Goal: Task Accomplishment & Management: Use online tool/utility

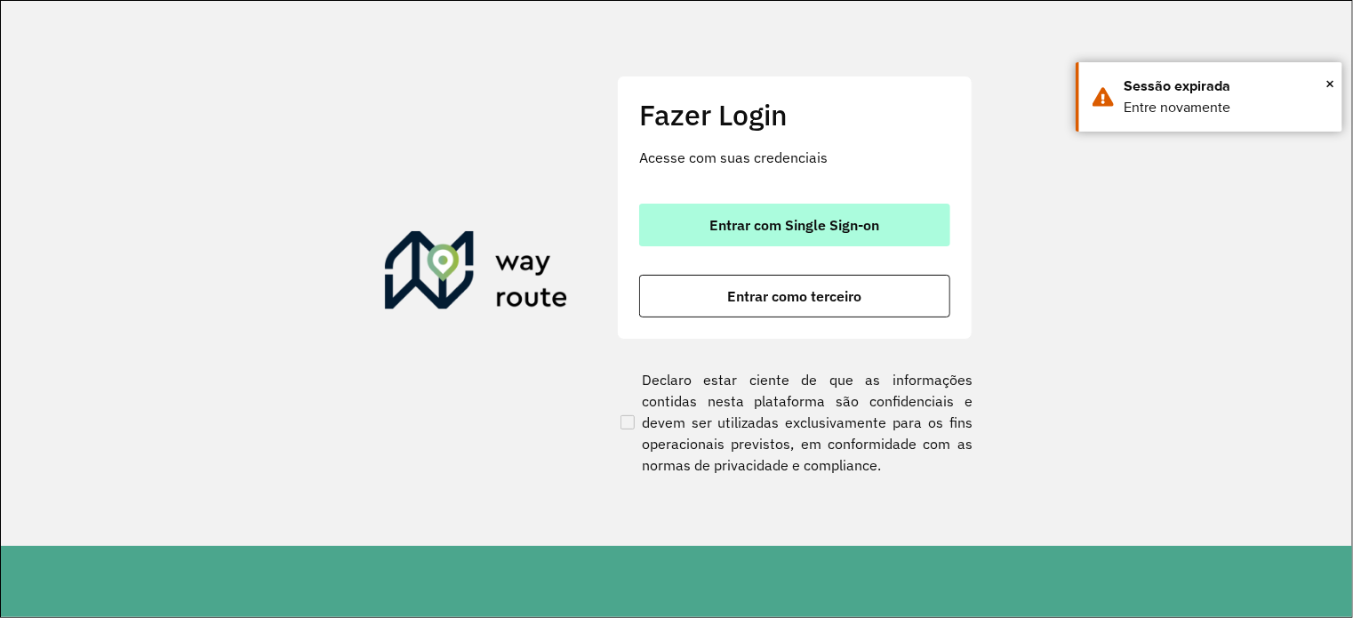
click at [736, 235] on button "Entrar com Single Sign-on" at bounding box center [794, 225] width 311 height 43
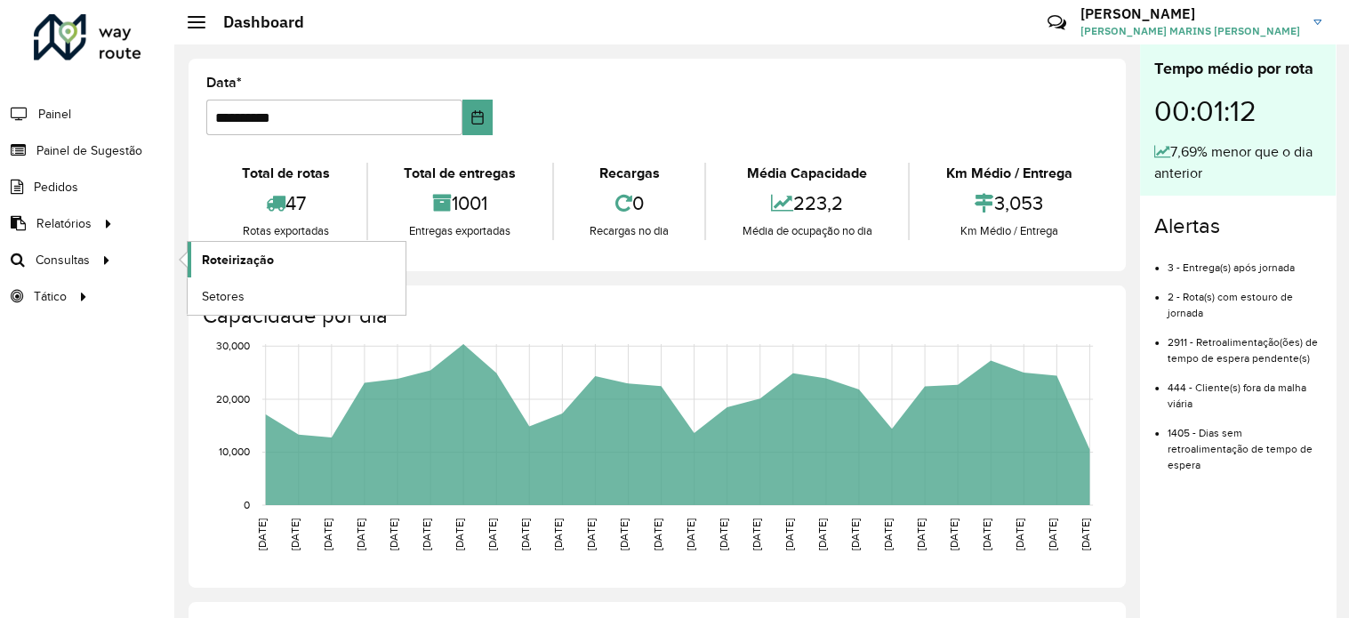
click at [208, 255] on span "Roteirização" at bounding box center [238, 260] width 72 height 19
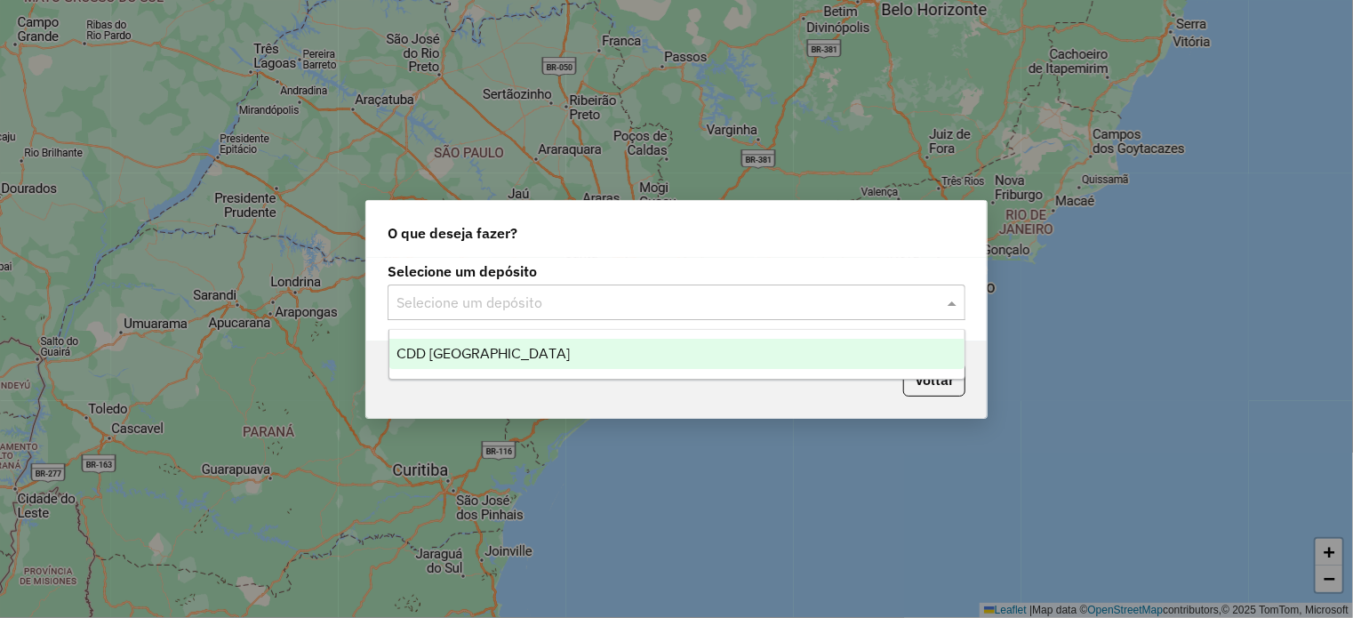
click at [892, 301] on input "text" at bounding box center [659, 303] width 525 height 21
click at [558, 353] on div "CDD [GEOGRAPHIC_DATA]" at bounding box center [677, 354] width 575 height 30
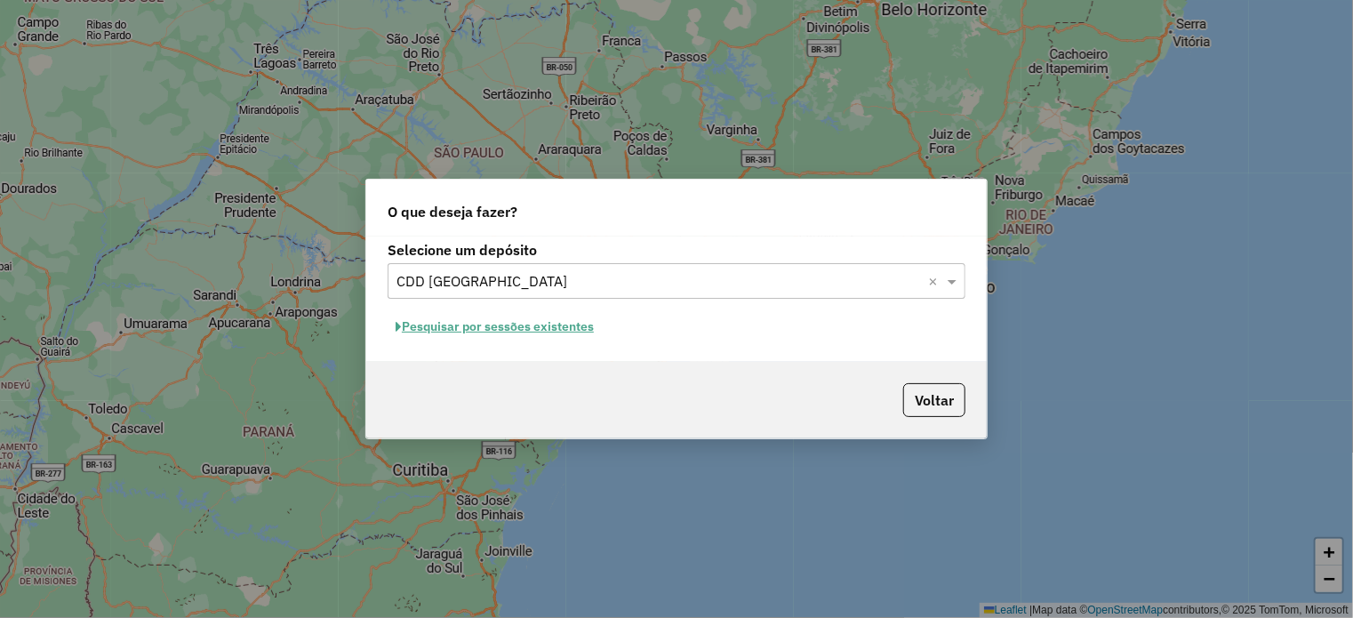
click at [510, 328] on button "Pesquisar por sessões existentes" at bounding box center [495, 327] width 214 height 28
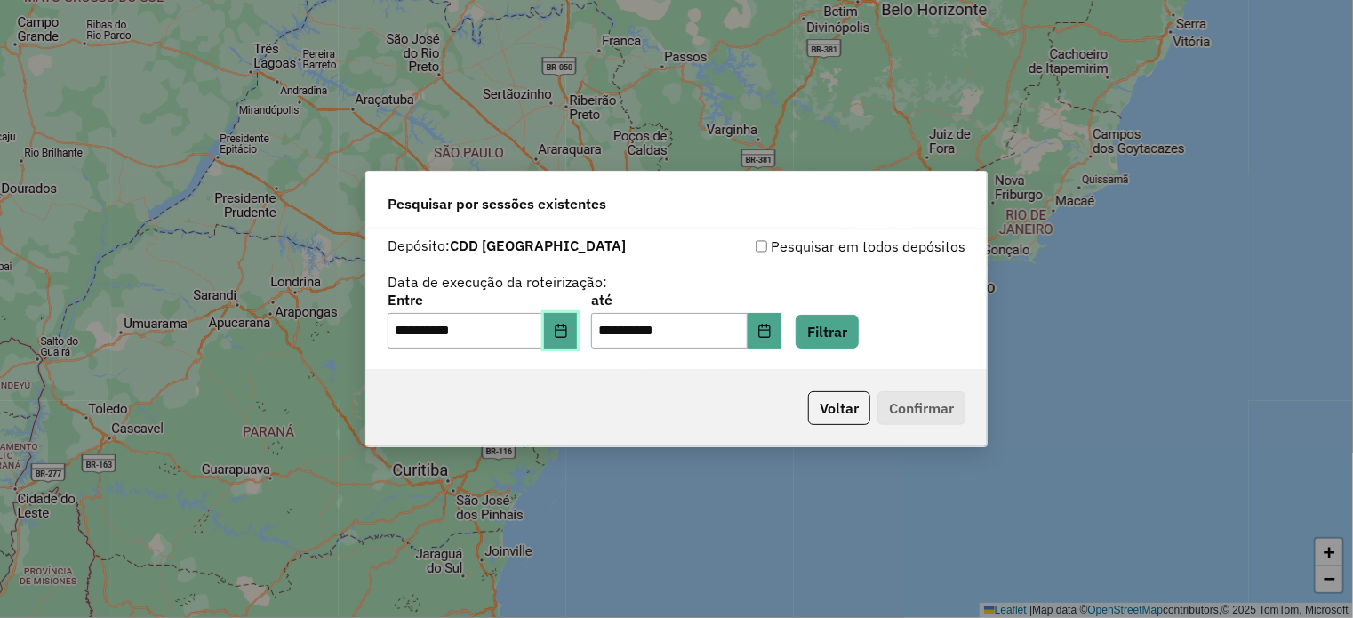
click at [568, 328] on icon "Choose Date" at bounding box center [561, 331] width 14 height 14
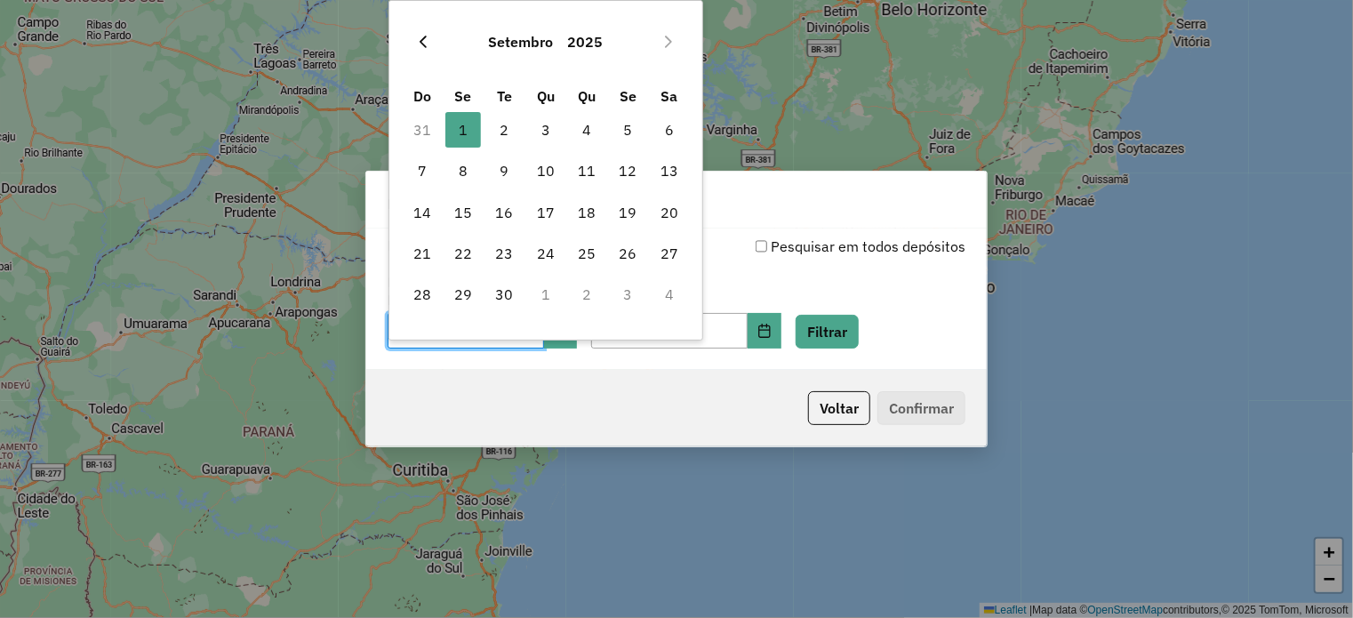
click at [423, 40] on icon "Previous Month" at bounding box center [423, 42] width 14 height 14
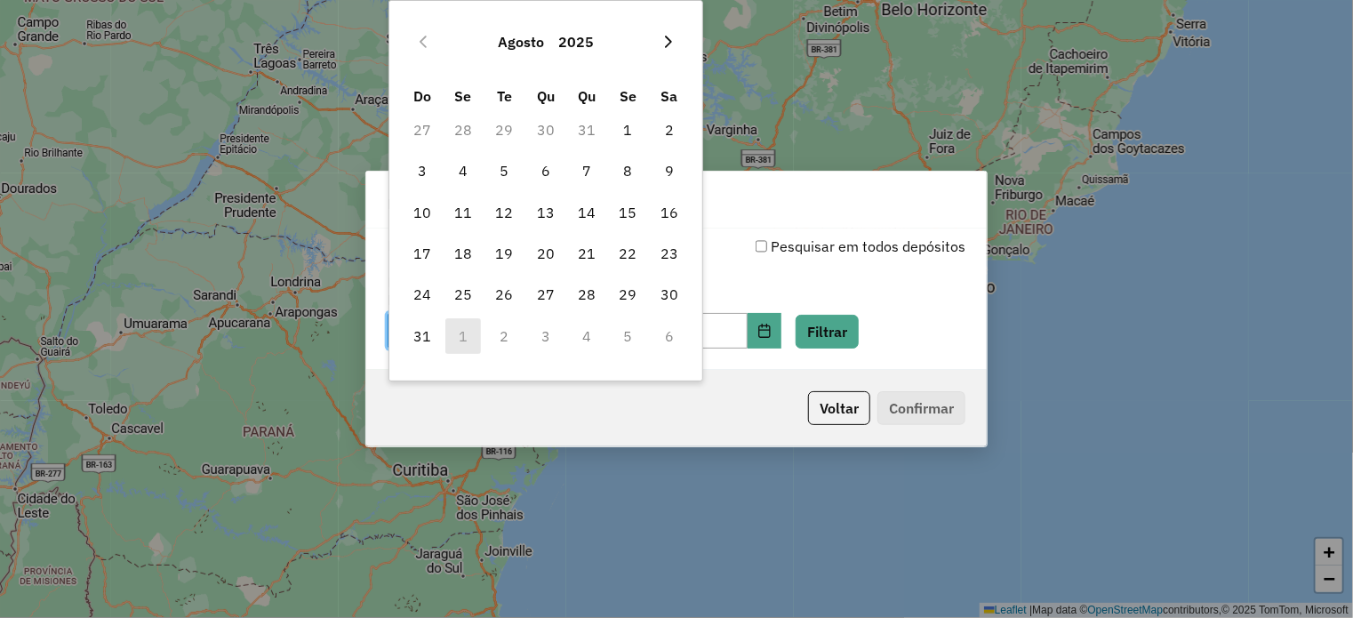
click at [663, 38] on icon "Next Month" at bounding box center [669, 42] width 14 height 14
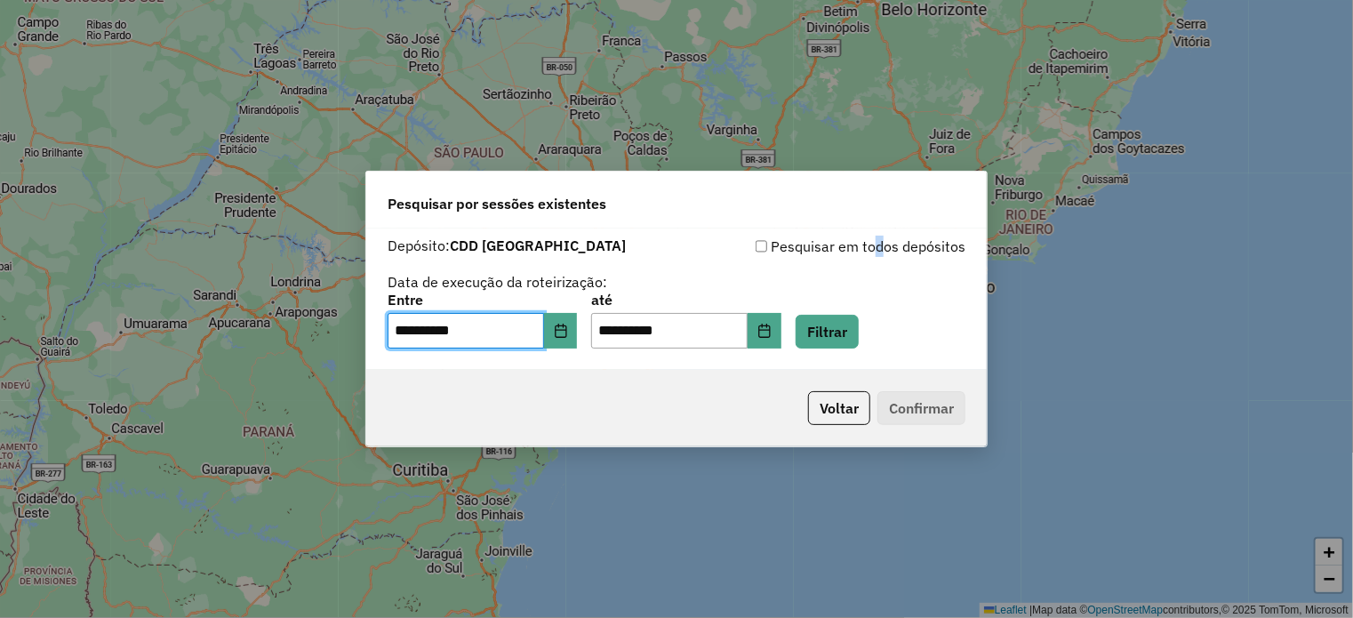
click at [873, 237] on div "Pesquisar em todos depósitos" at bounding box center [821, 246] width 289 height 21
click at [859, 337] on button "Filtrar" at bounding box center [827, 332] width 63 height 34
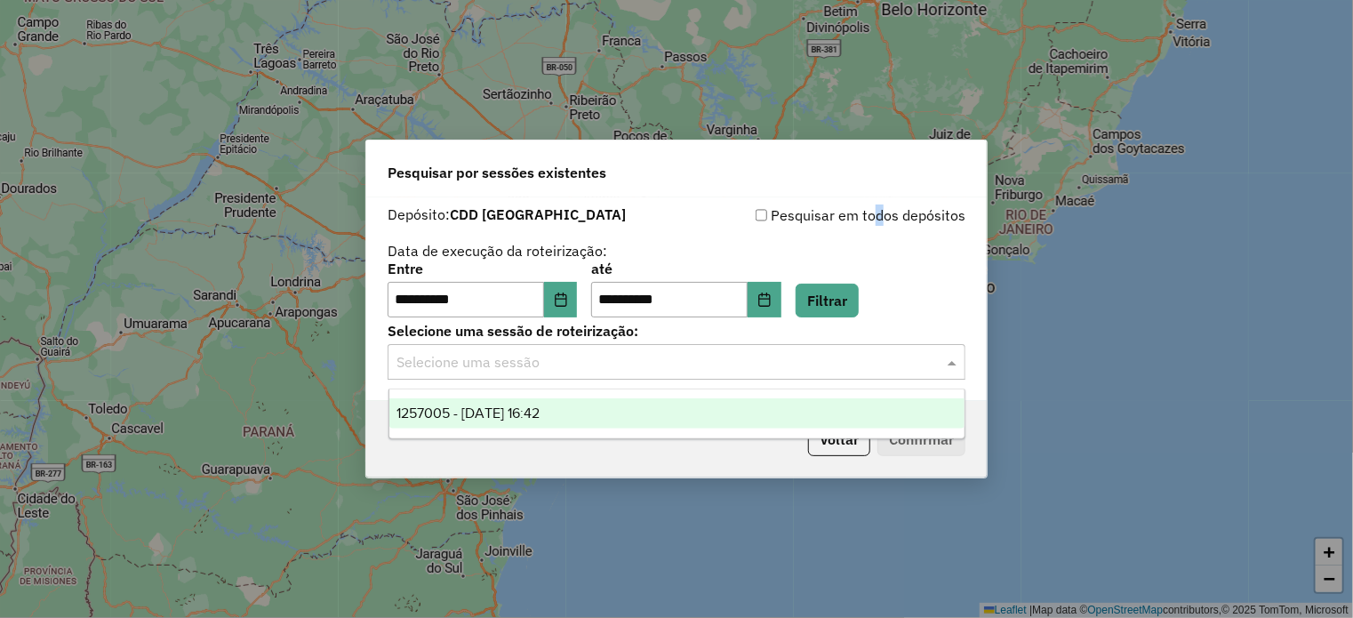
click at [522, 372] on input "text" at bounding box center [659, 362] width 525 height 21
click at [494, 407] on span "1257005 - [DATE] 16:42" at bounding box center [468, 413] width 143 height 15
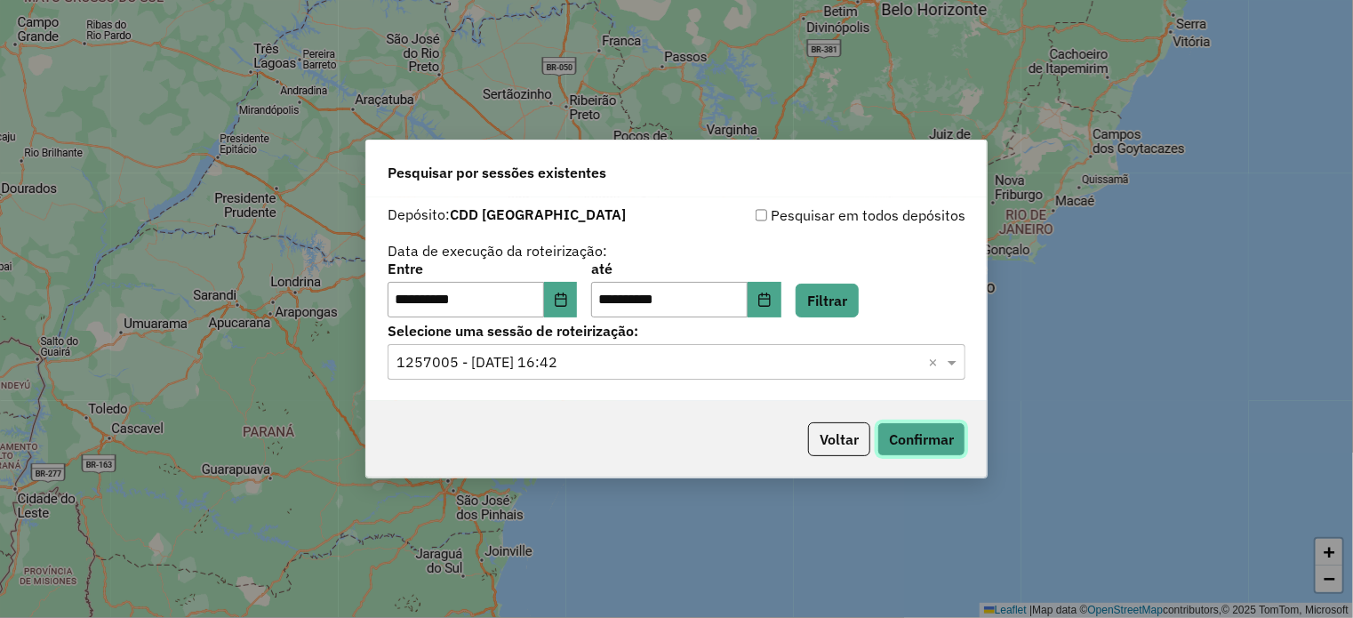
click at [904, 440] on button "Confirmar" at bounding box center [922, 439] width 88 height 34
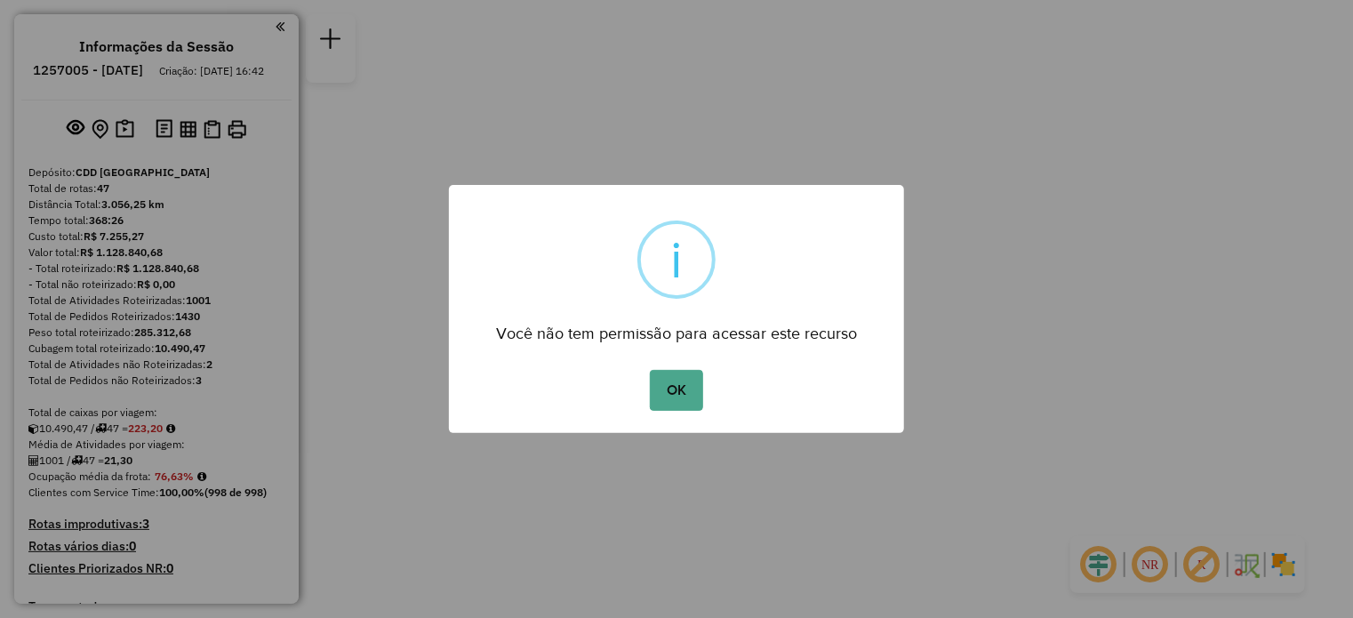
scroll to position [528, 0]
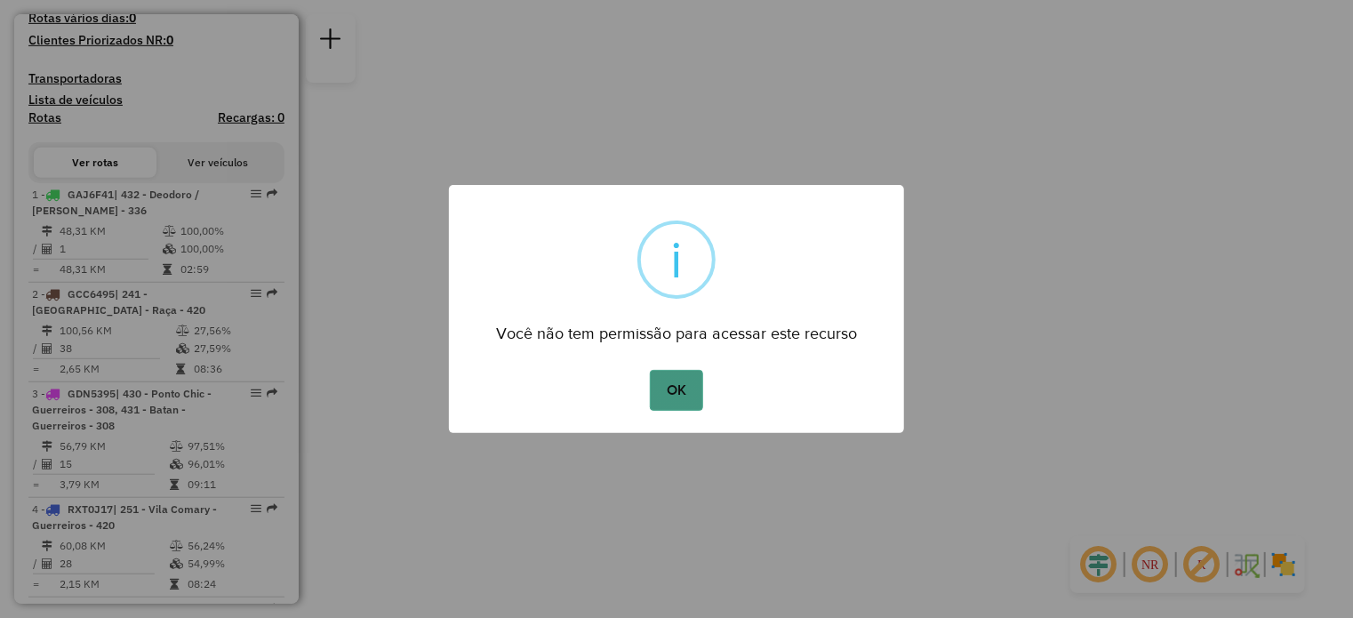
click at [670, 401] on button "OK" at bounding box center [676, 390] width 52 height 41
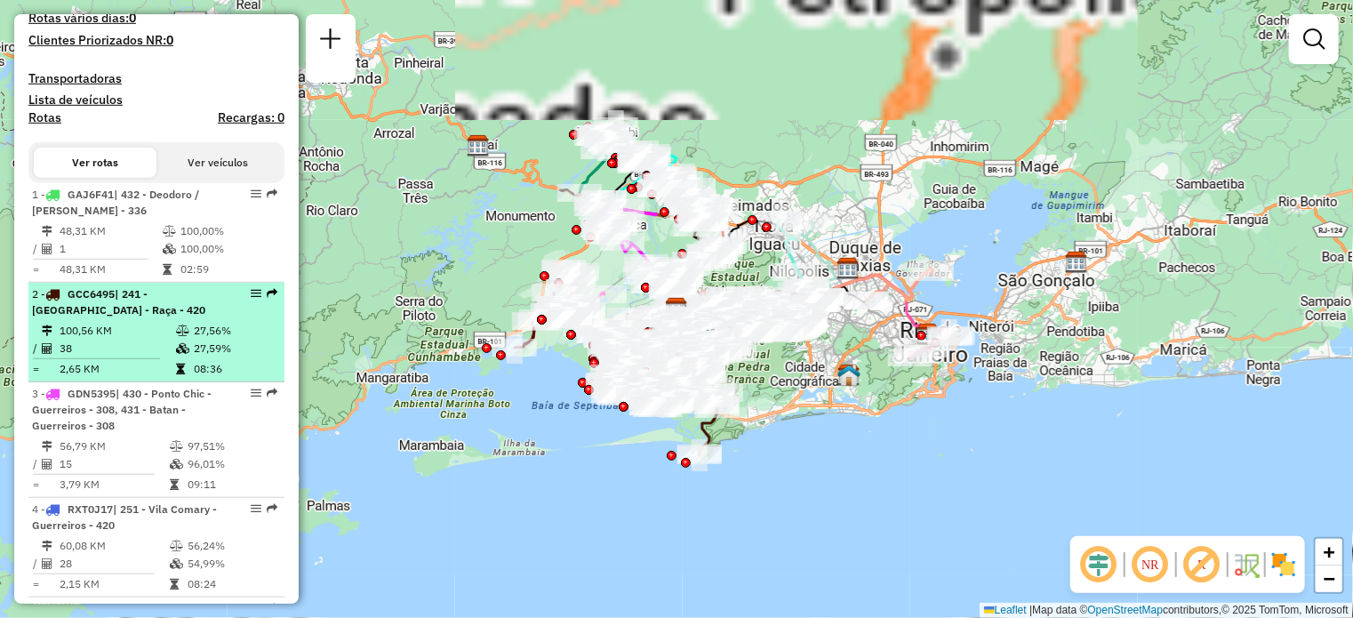
click at [112, 317] on span "| 241 - Barra de Guaratiba - Raça - 420" at bounding box center [118, 301] width 173 height 29
select select "**********"
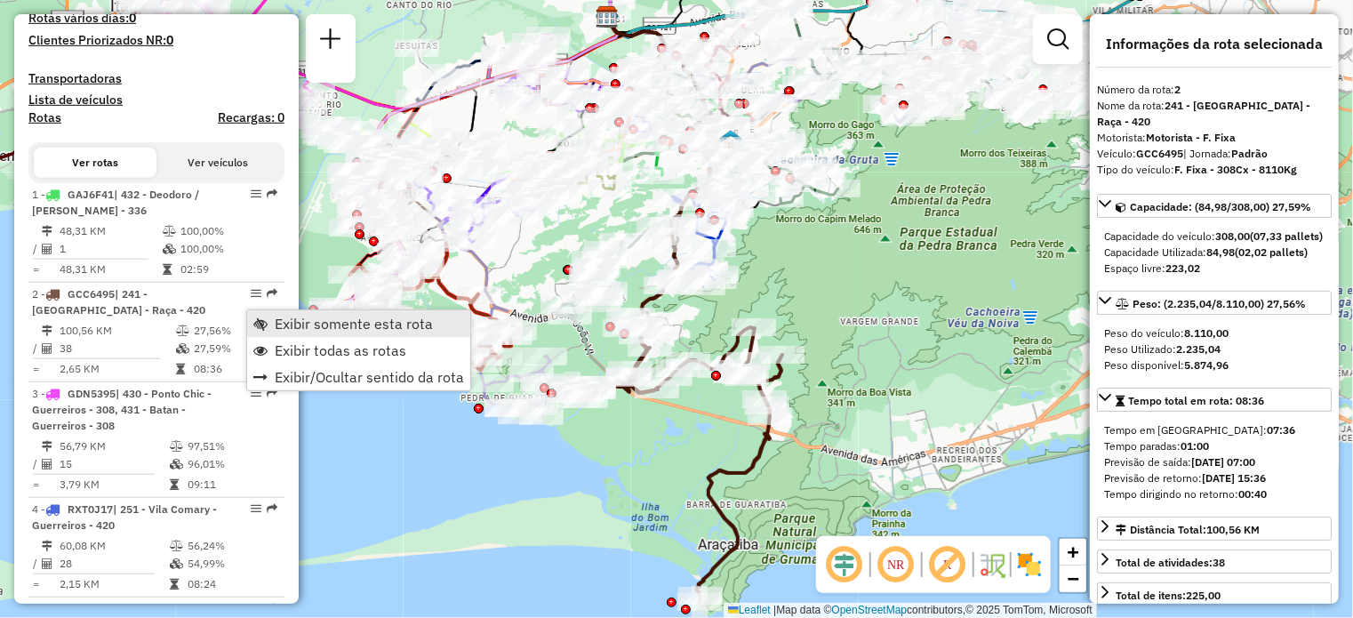
click at [300, 324] on span "Exibir somente esta rota" at bounding box center [354, 324] width 158 height 14
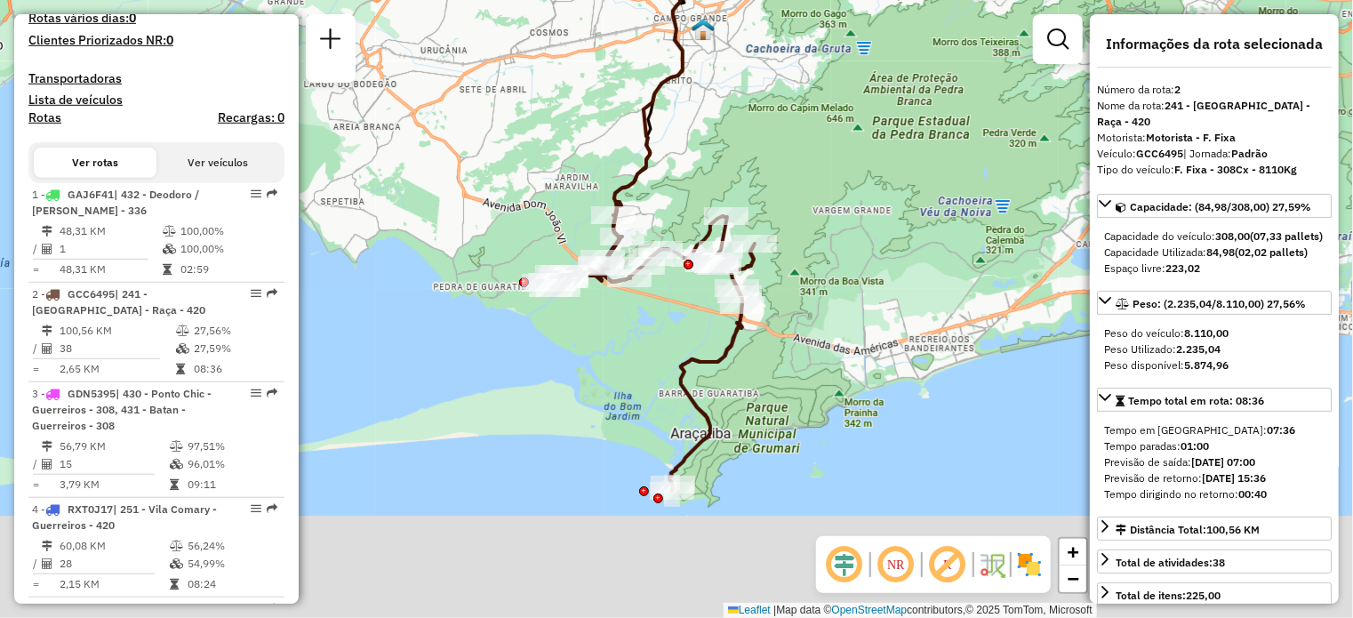
drag, startPoint x: 529, startPoint y: 245, endPoint x: 518, endPoint y: 172, distance: 73.8
click at [518, 172] on div "Janela de atendimento Grade de atendimento Capacidade Transportadoras Veículos …" at bounding box center [676, 309] width 1353 height 618
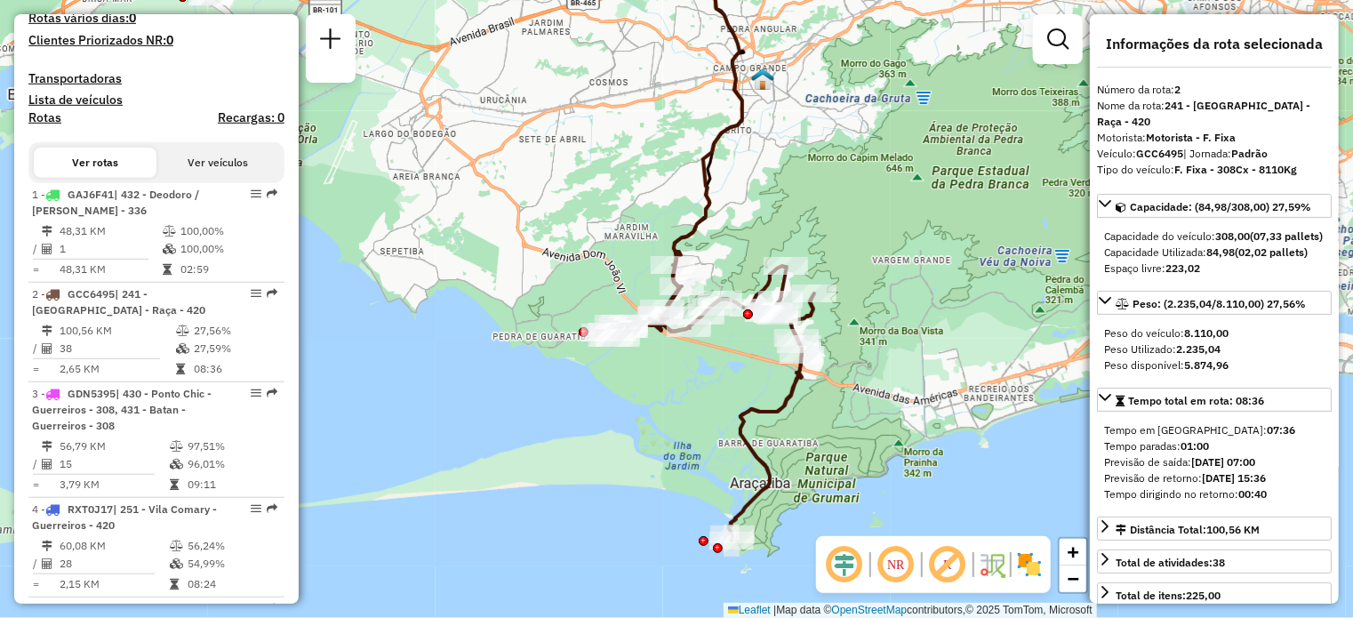
drag, startPoint x: 441, startPoint y: 176, endPoint x: 501, endPoint y: 227, distance: 78.2
click at [501, 227] on div "Janela de atendimento Grade de atendimento Capacidade Transportadoras Veículos …" at bounding box center [676, 309] width 1353 height 618
click at [1106, 205] on icon at bounding box center [1105, 203] width 12 height 7
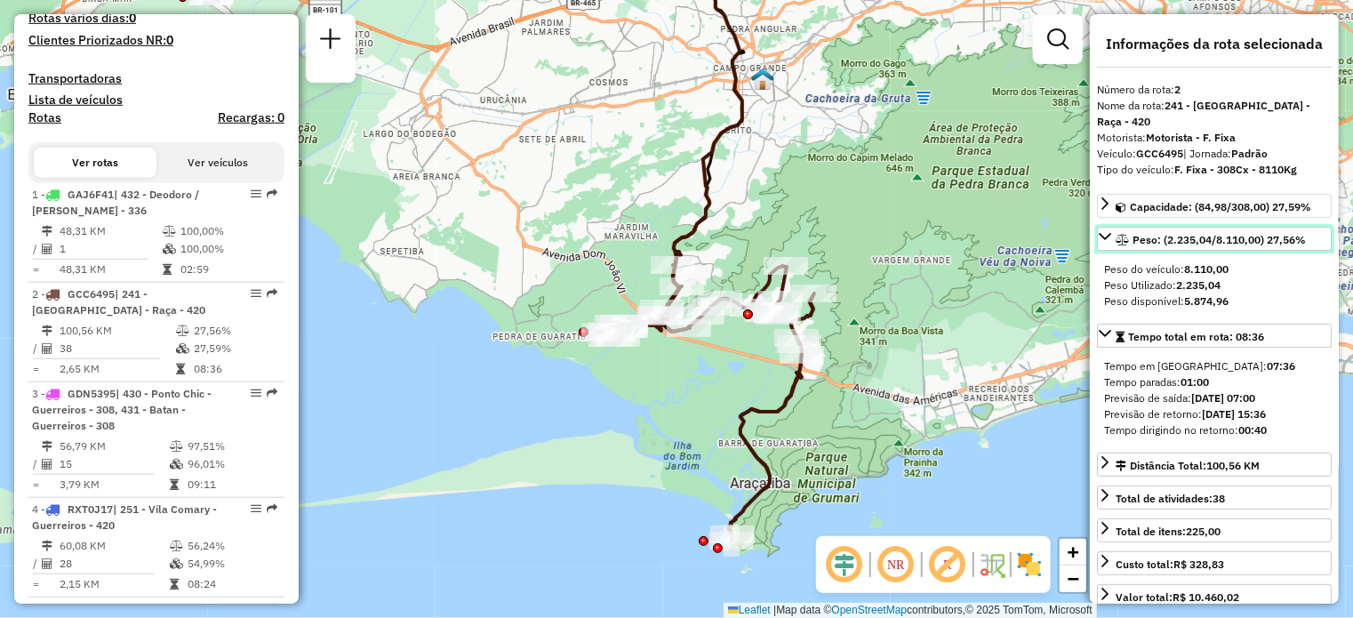
click at [1106, 236] on icon at bounding box center [1105, 236] width 14 height 14
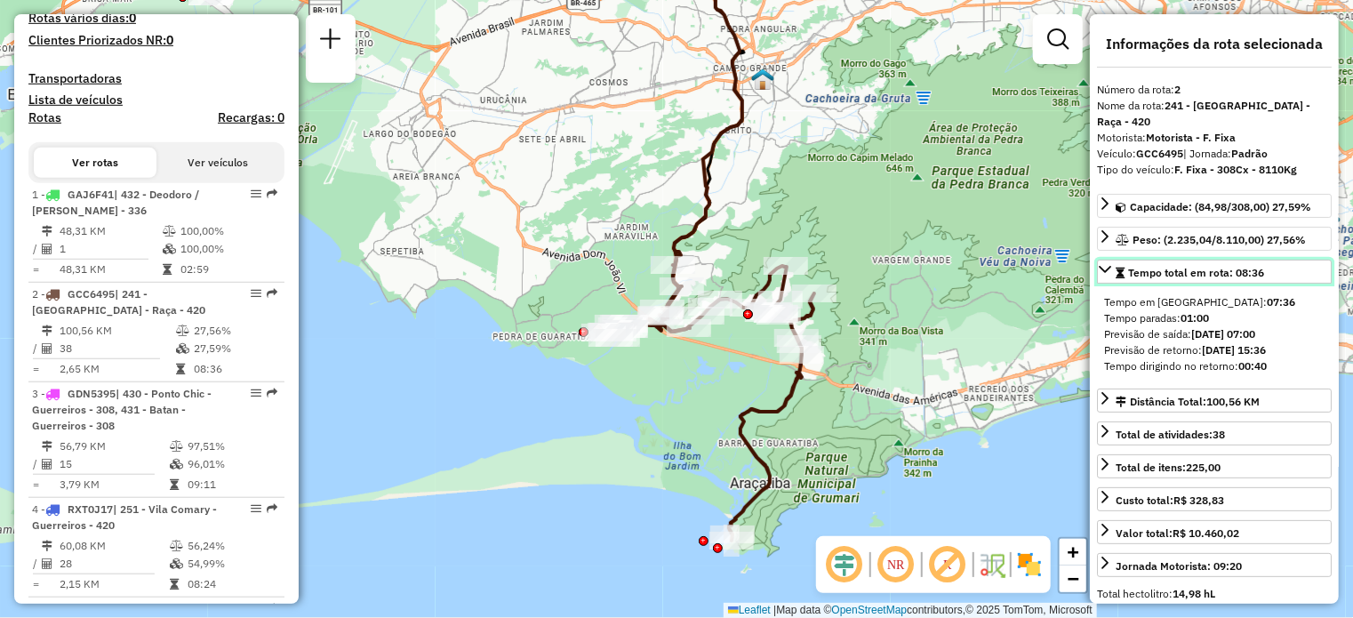
click at [1106, 268] on icon at bounding box center [1105, 269] width 14 height 14
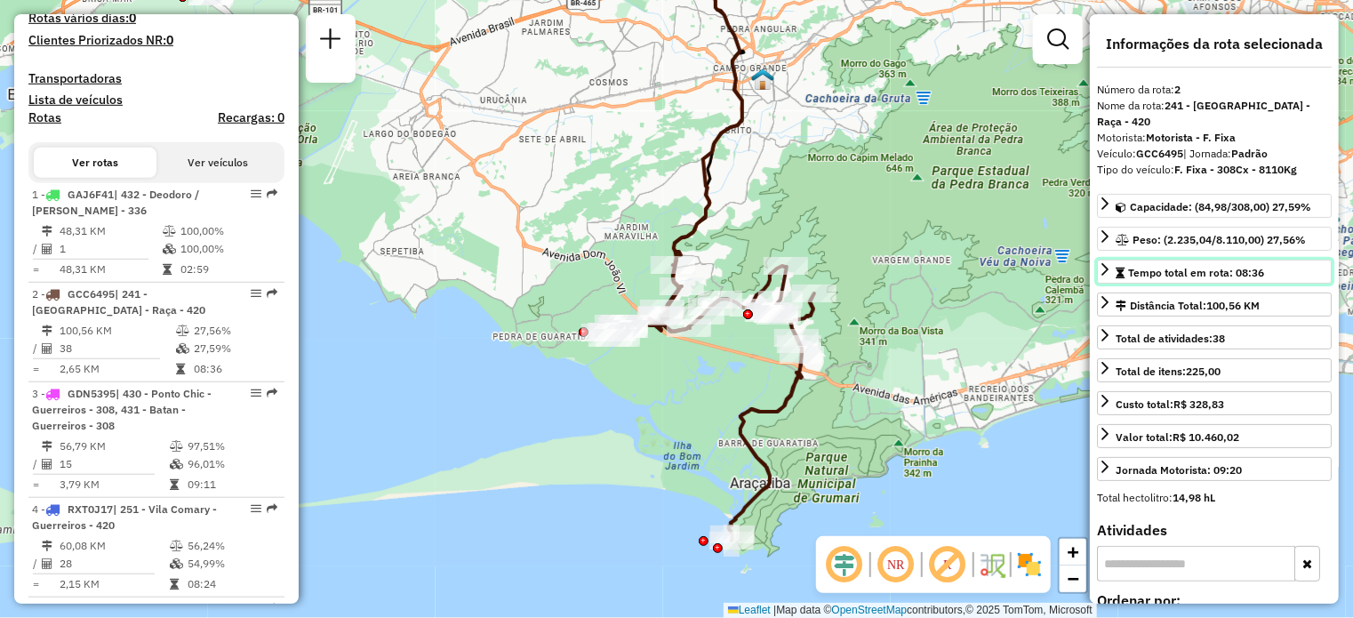
click at [1134, 278] on span "Tempo total em rota: 08:36" at bounding box center [1196, 272] width 136 height 13
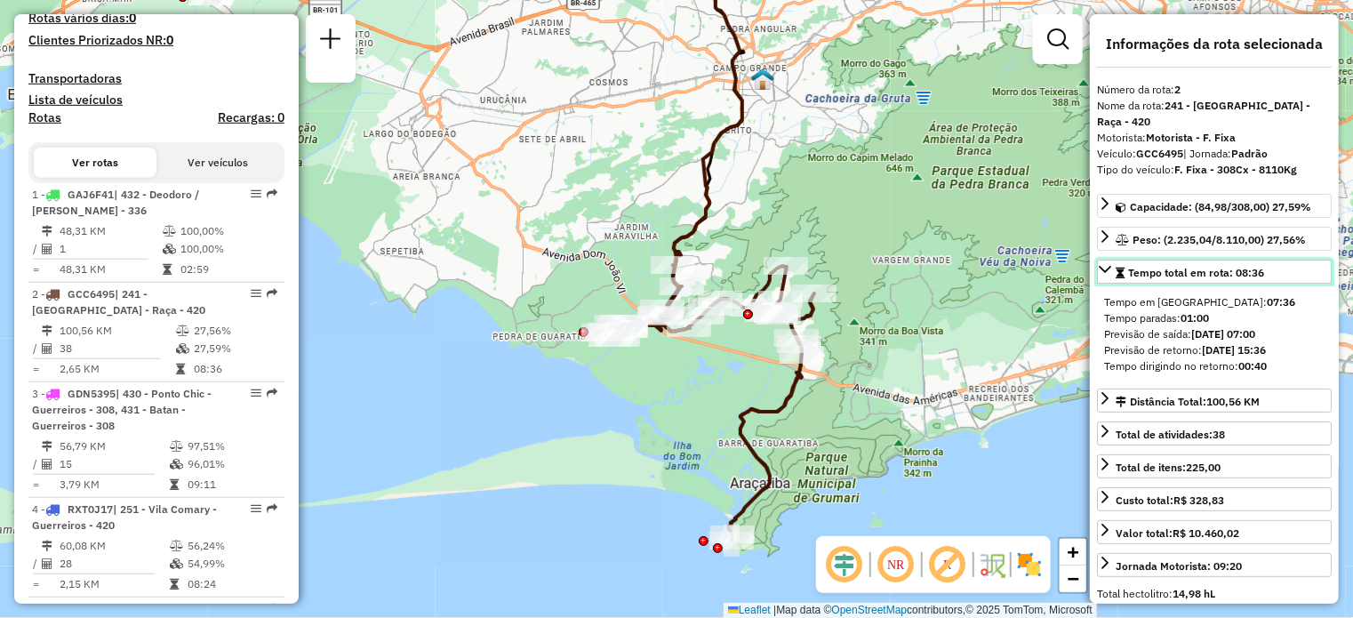
click at [1134, 278] on span "Tempo total em rota: 08:36" at bounding box center [1196, 272] width 136 height 13
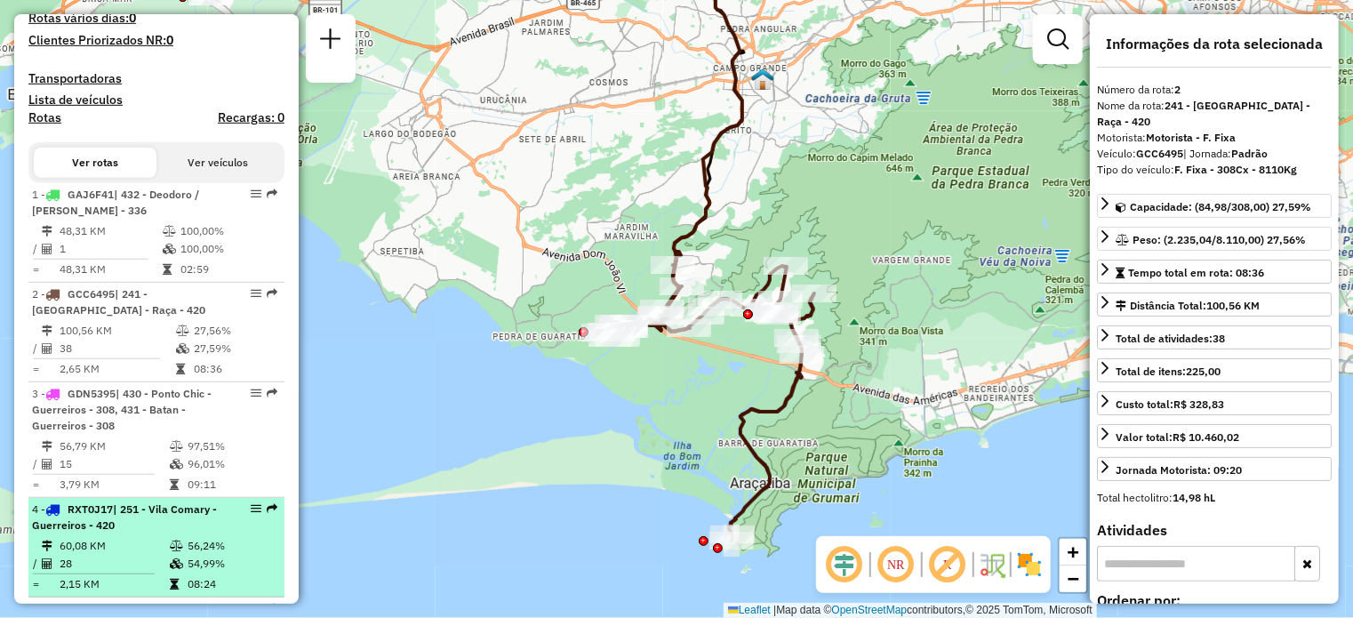
click at [125, 555] on td "60,08 KM" at bounding box center [114, 546] width 110 height 18
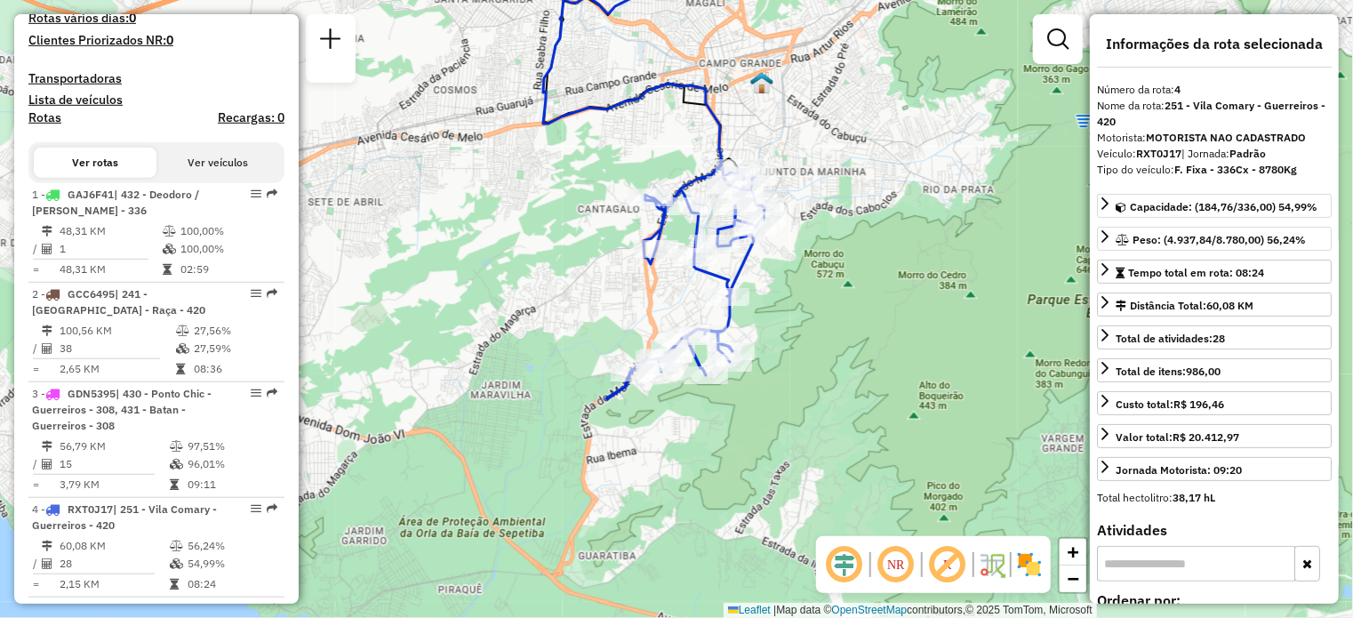
drag, startPoint x: 875, startPoint y: 370, endPoint x: 840, endPoint y: 178, distance: 195.2
click at [840, 178] on div "Janela de atendimento Grade de atendimento Capacidade Transportadoras Veículos …" at bounding box center [676, 309] width 1353 height 618
